Goal: Entertainment & Leisure: Consume media (video, audio)

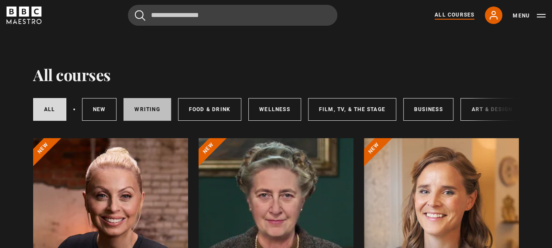
click at [153, 109] on link "Writing" at bounding box center [146, 109] width 47 height 23
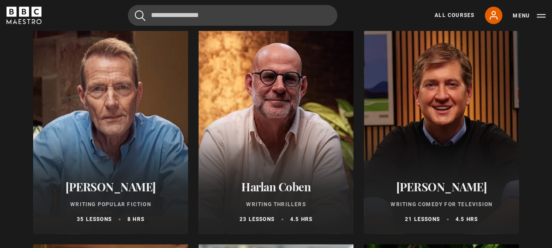
scroll to position [567, 0]
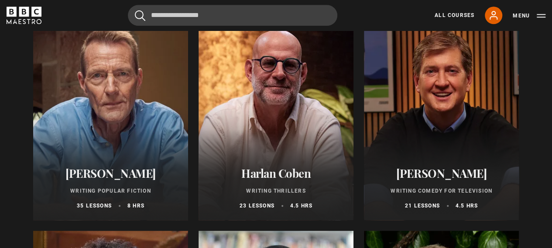
click at [113, 177] on h2 "[PERSON_NAME]" at bounding box center [111, 174] width 134 height 14
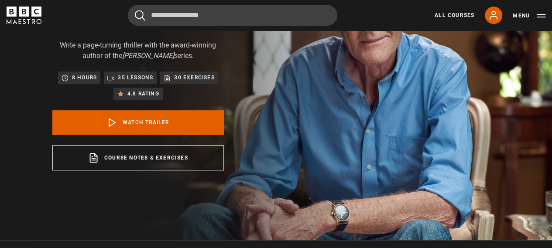
scroll to position [131, 0]
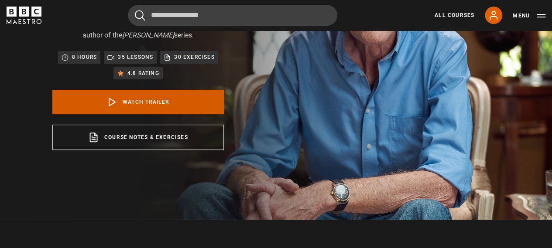
click at [124, 100] on link "Watch Trailer" at bounding box center [137, 102] width 171 height 24
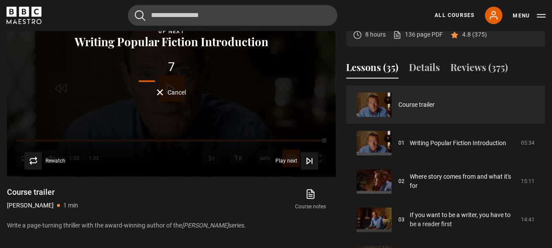
scroll to position [437, 0]
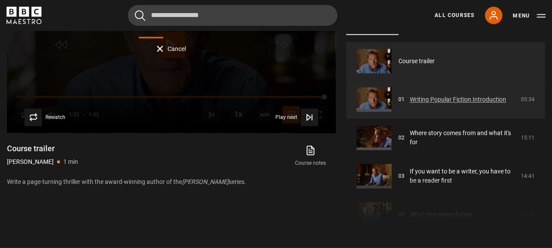
click at [475, 100] on link "Writing Popular Fiction Introduction" at bounding box center [457, 99] width 96 height 9
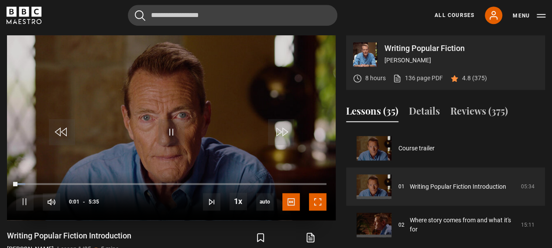
click at [317, 203] on span "Video Player" at bounding box center [317, 201] width 17 height 17
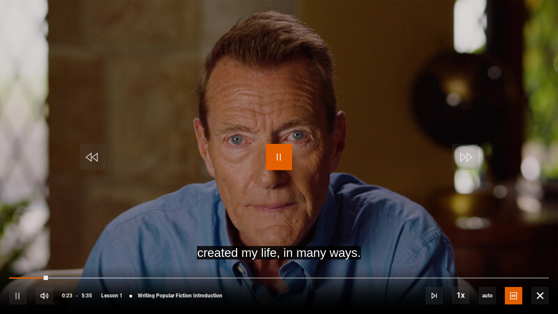
click at [279, 153] on span "Video Player" at bounding box center [279, 157] width 26 height 26
